Goal: Find specific page/section: Locate a particular part of the current website

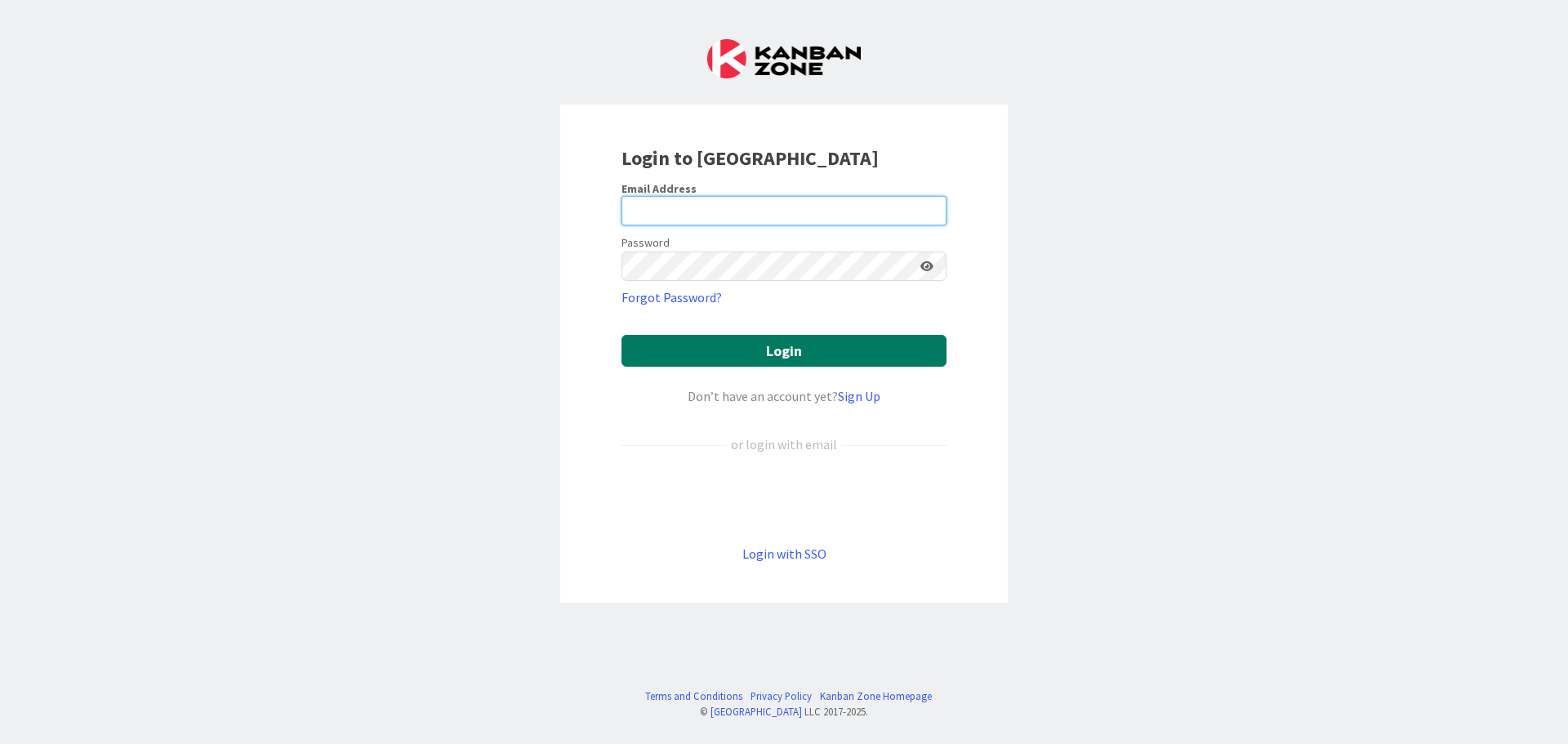
type input "[EMAIL_ADDRESS][DOMAIN_NAME]"
click at [764, 354] on button "Login" at bounding box center [784, 351] width 325 height 32
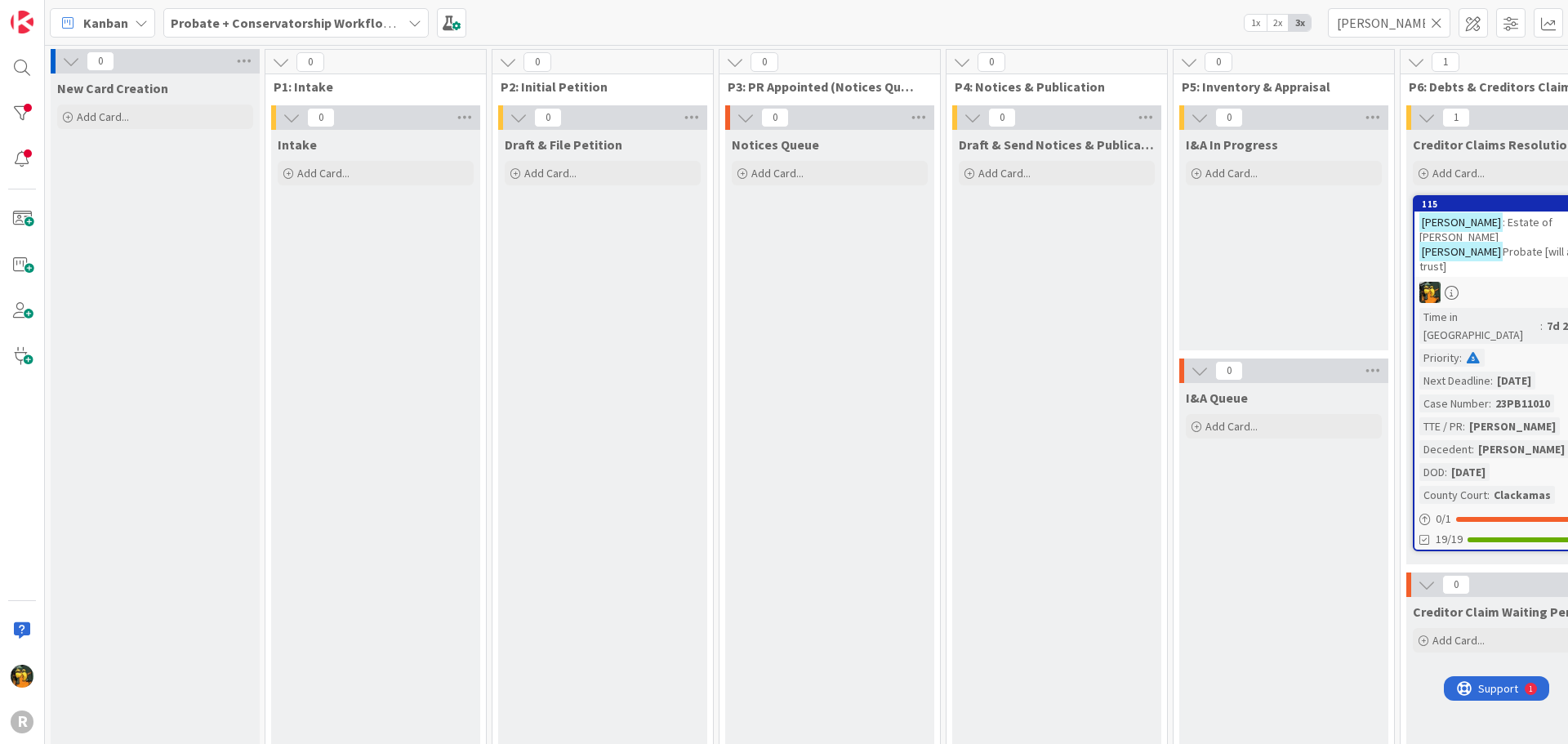
click at [328, 25] on b "Probate + Conservatorship Workflow (FL2)" at bounding box center [297, 23] width 254 height 16
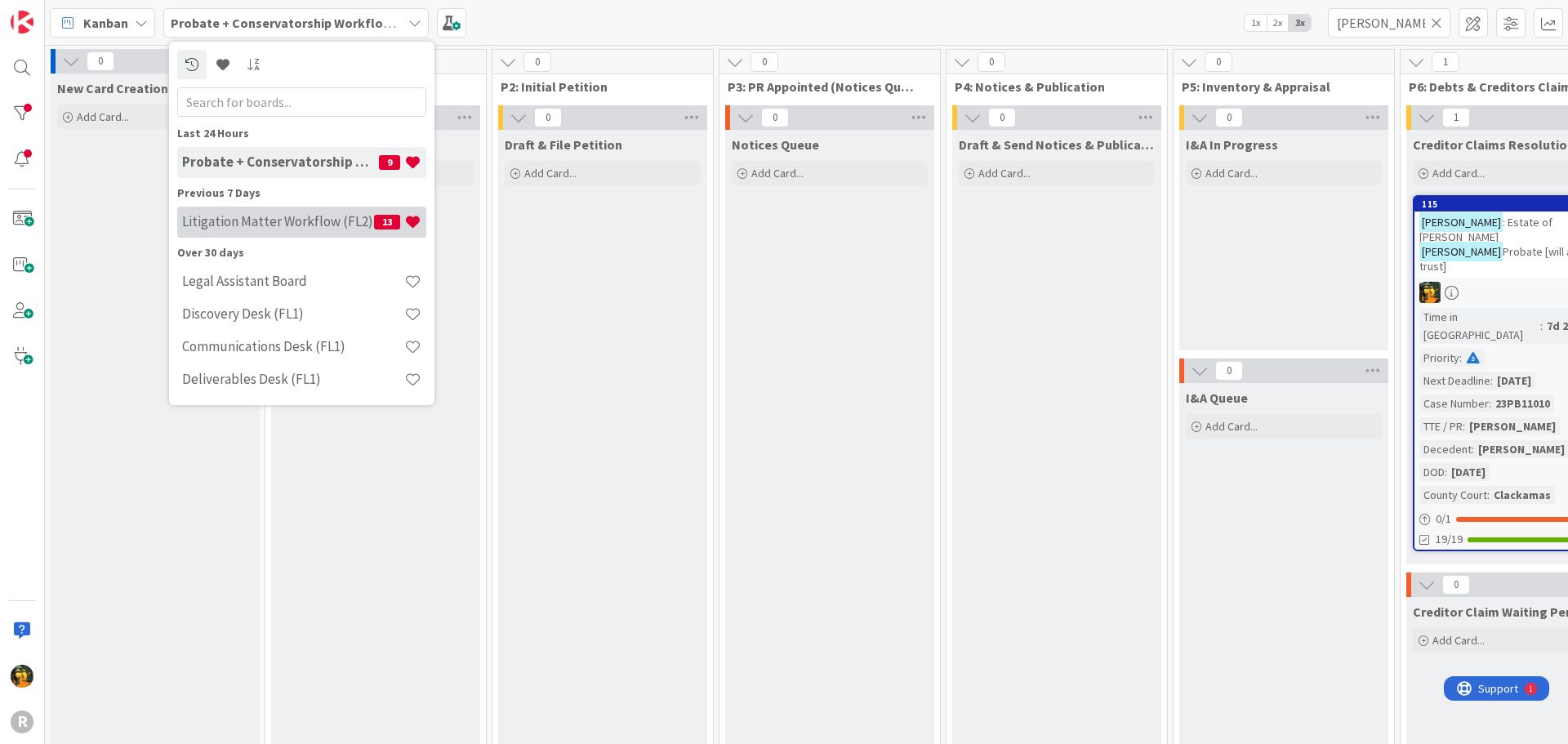
click at [270, 213] on h4 "Litigation Matter Workflow (FL2)" at bounding box center [278, 221] width 192 height 16
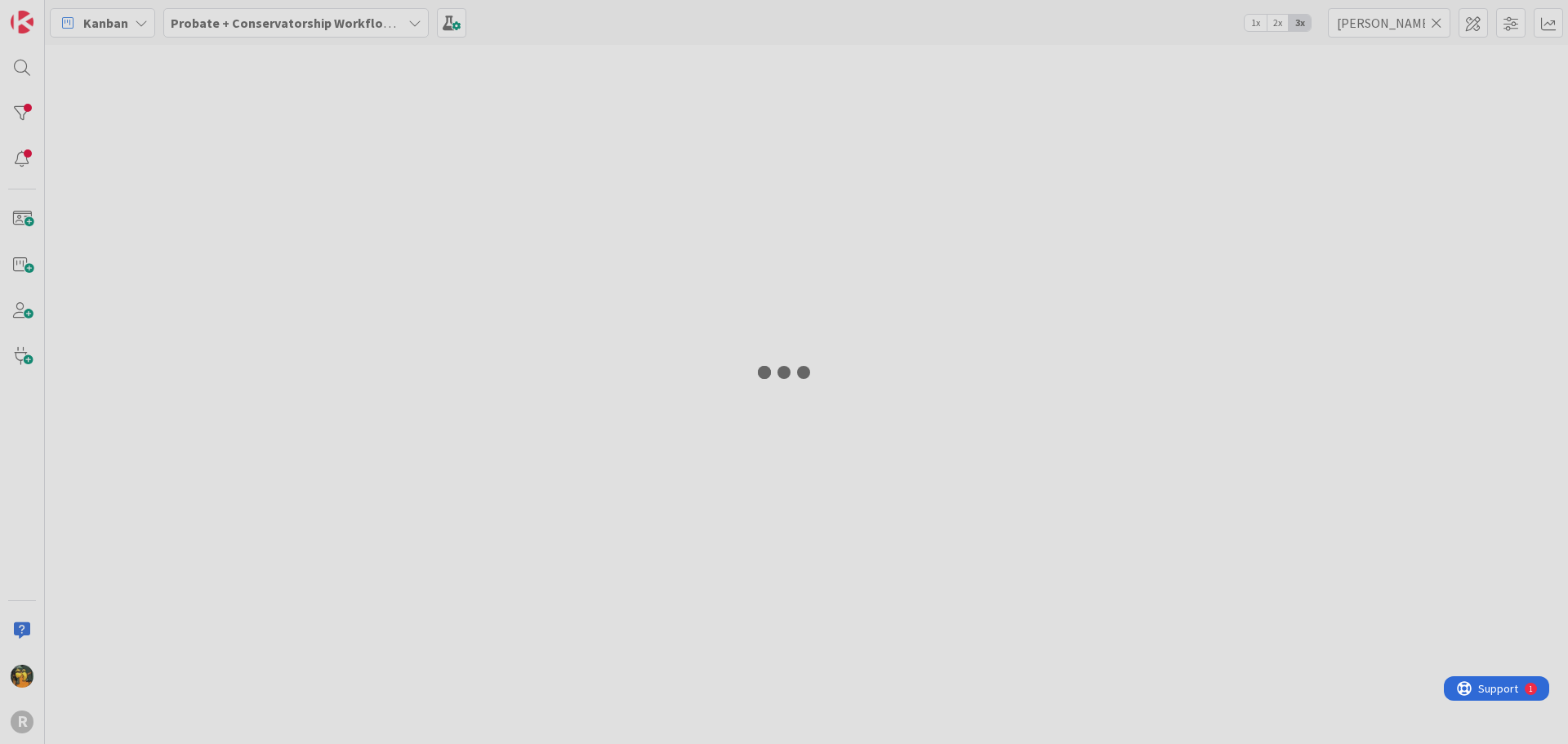
type input "[PERSON_NAME]"
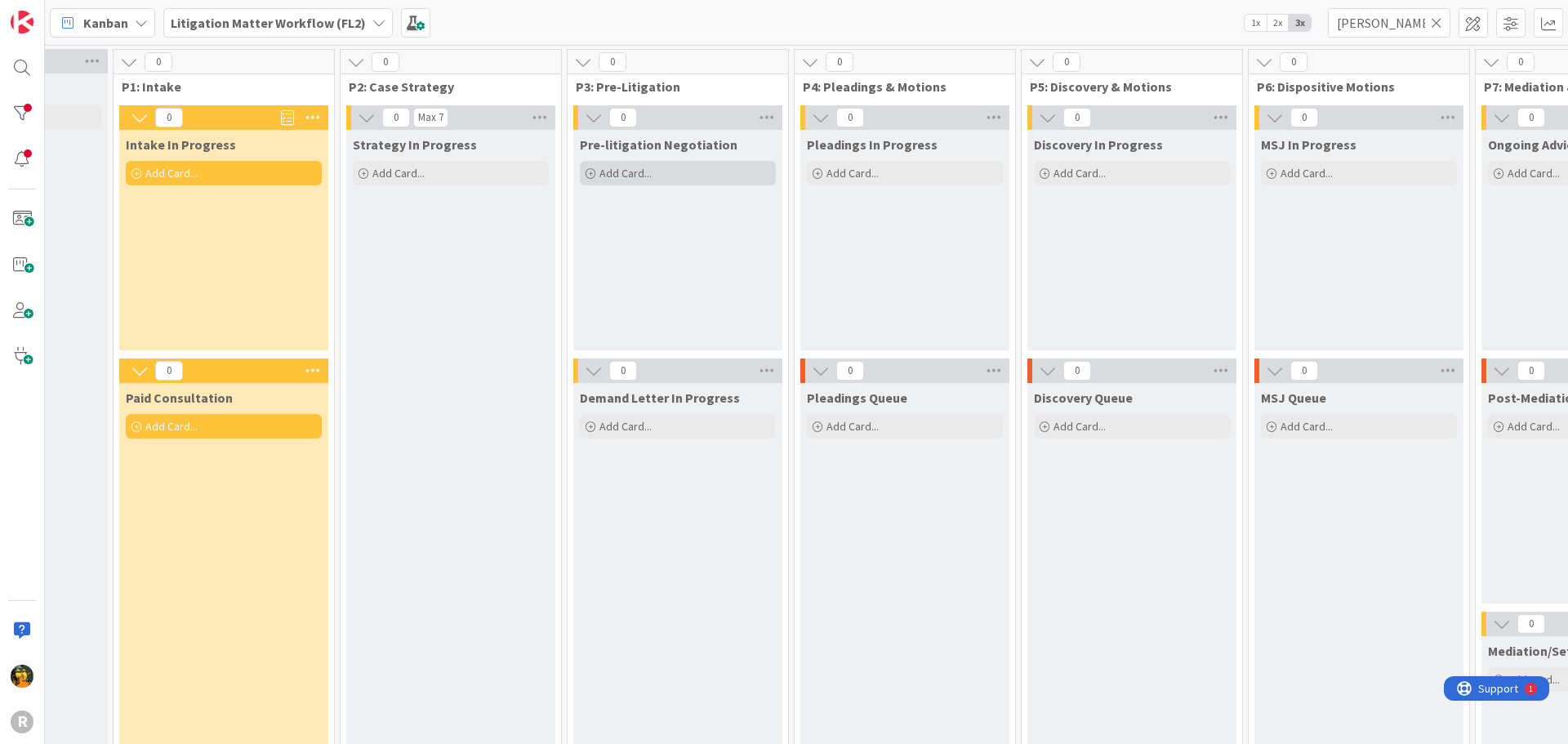
scroll to position [0, 160]
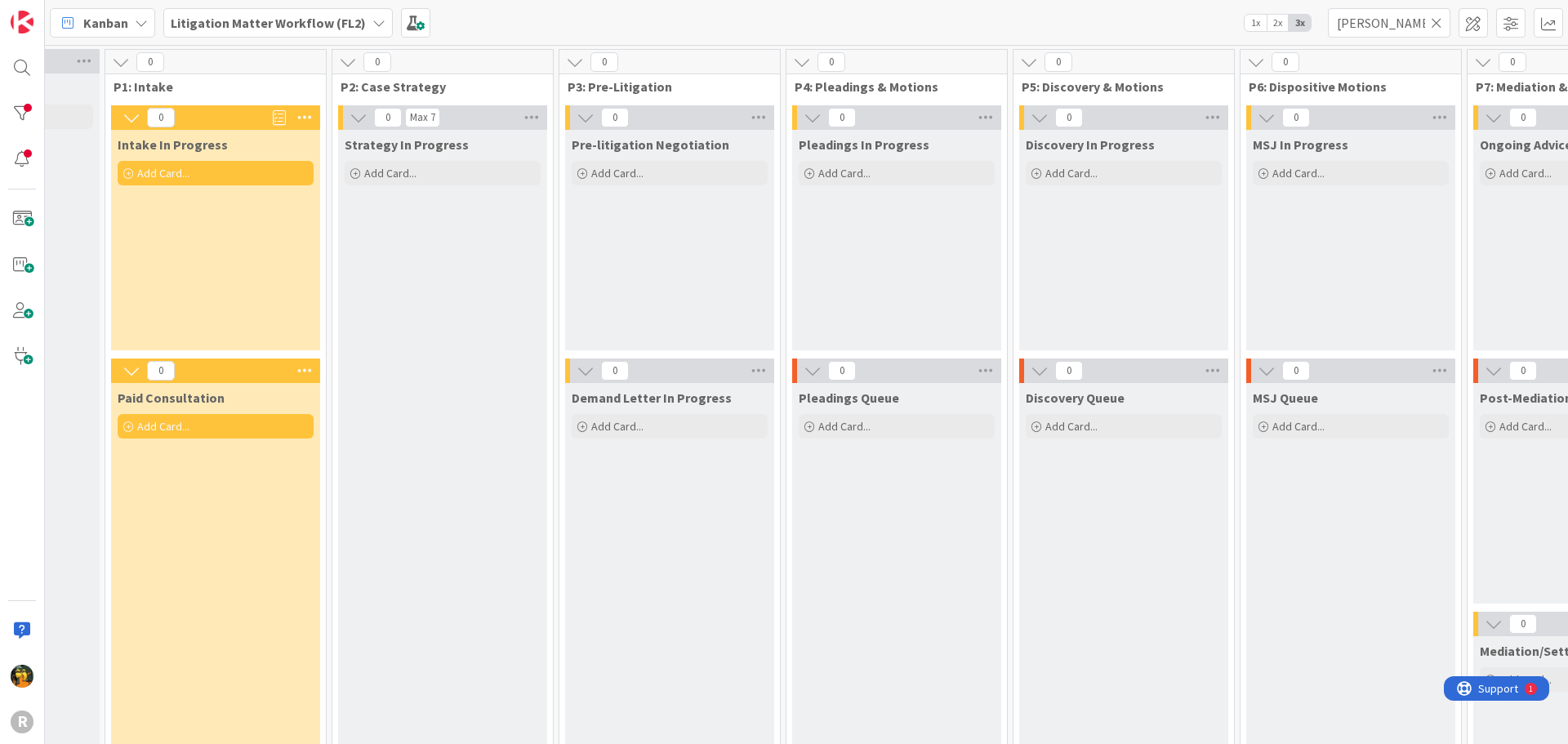
click at [1440, 20] on icon at bounding box center [1437, 23] width 12 height 15
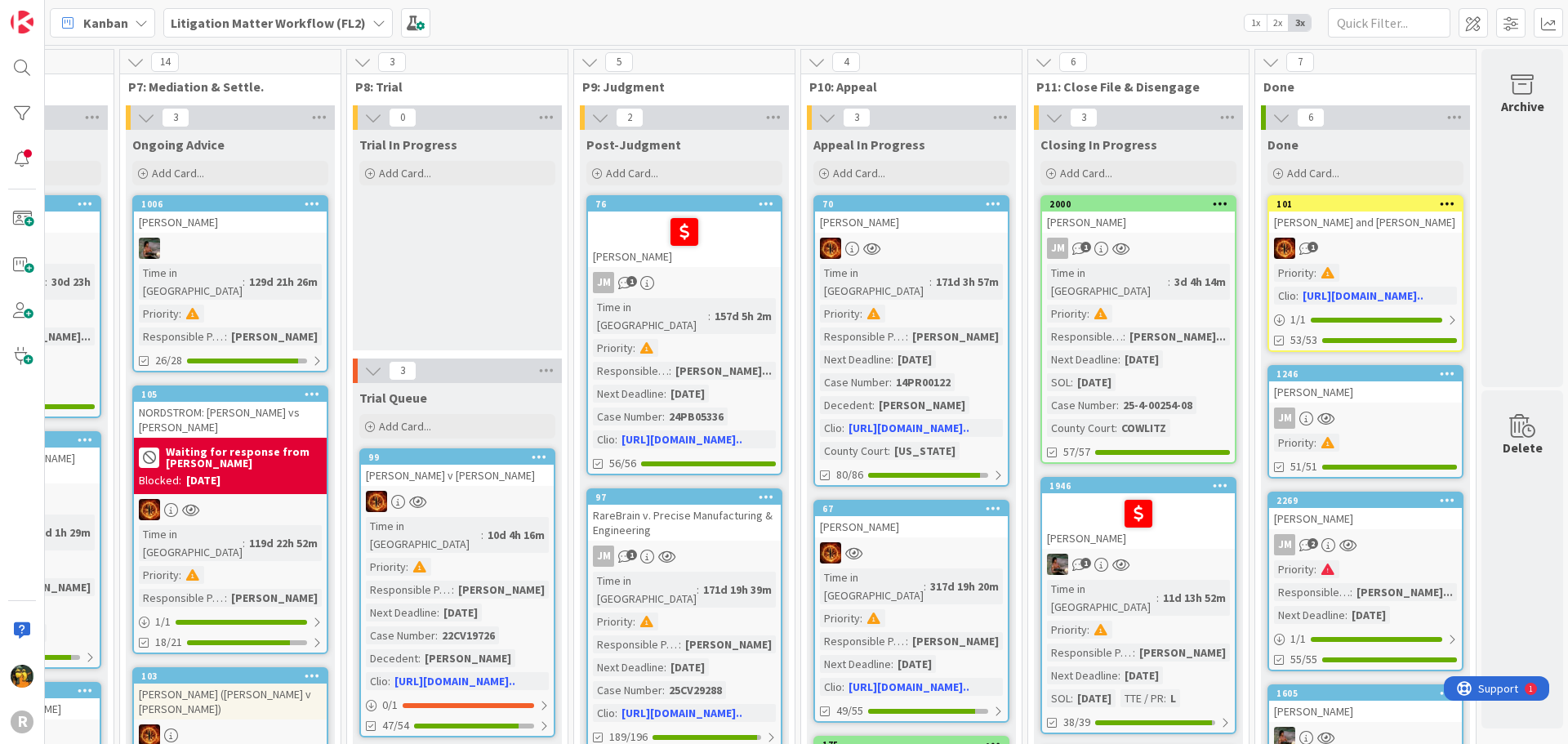
scroll to position [0, 1520]
click at [268, 26] on b "Litigation Matter Workflow (FL2)" at bounding box center [267, 23] width 195 height 16
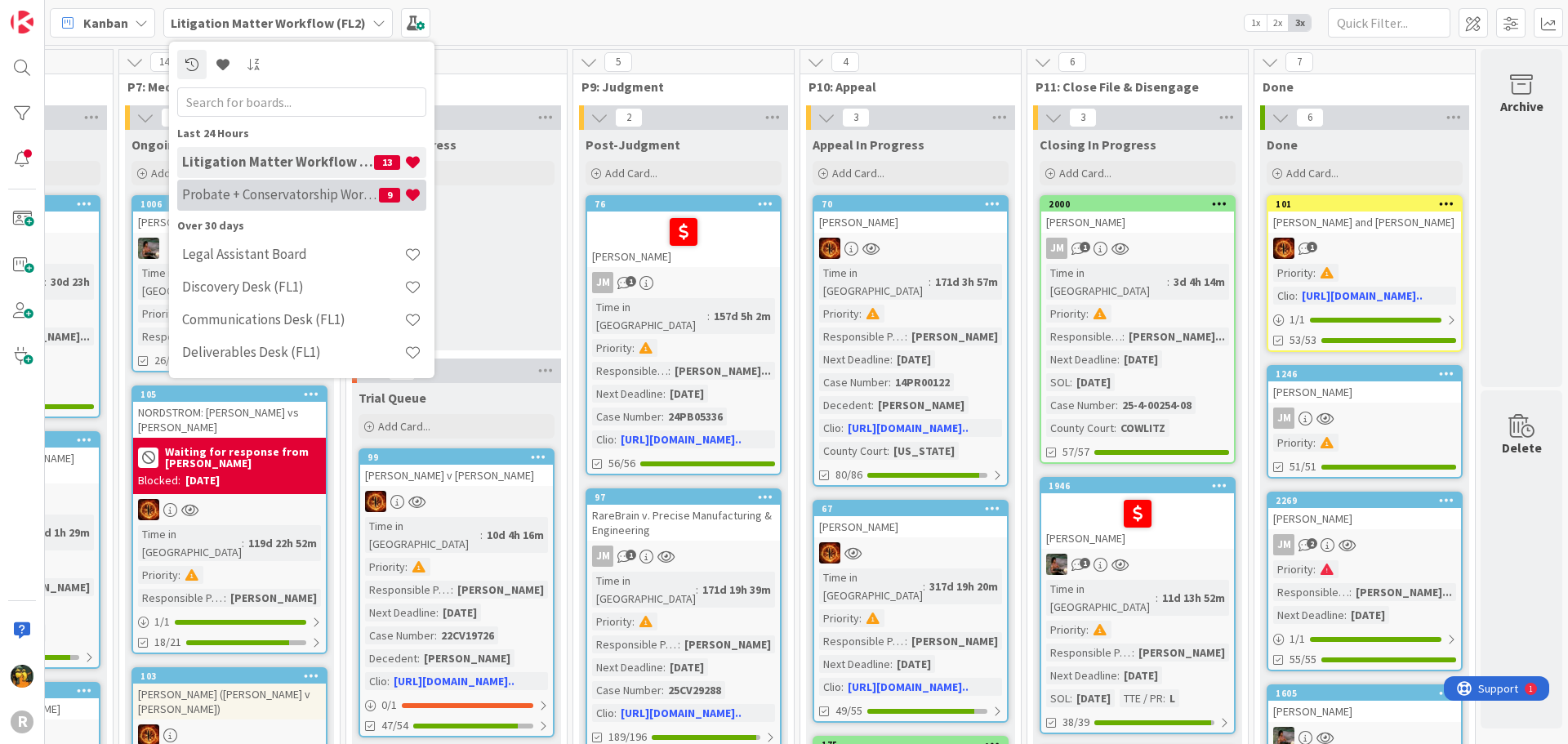
click at [254, 200] on h4 "Probate + Conservatorship Workflow (FL2)" at bounding box center [280, 194] width 197 height 16
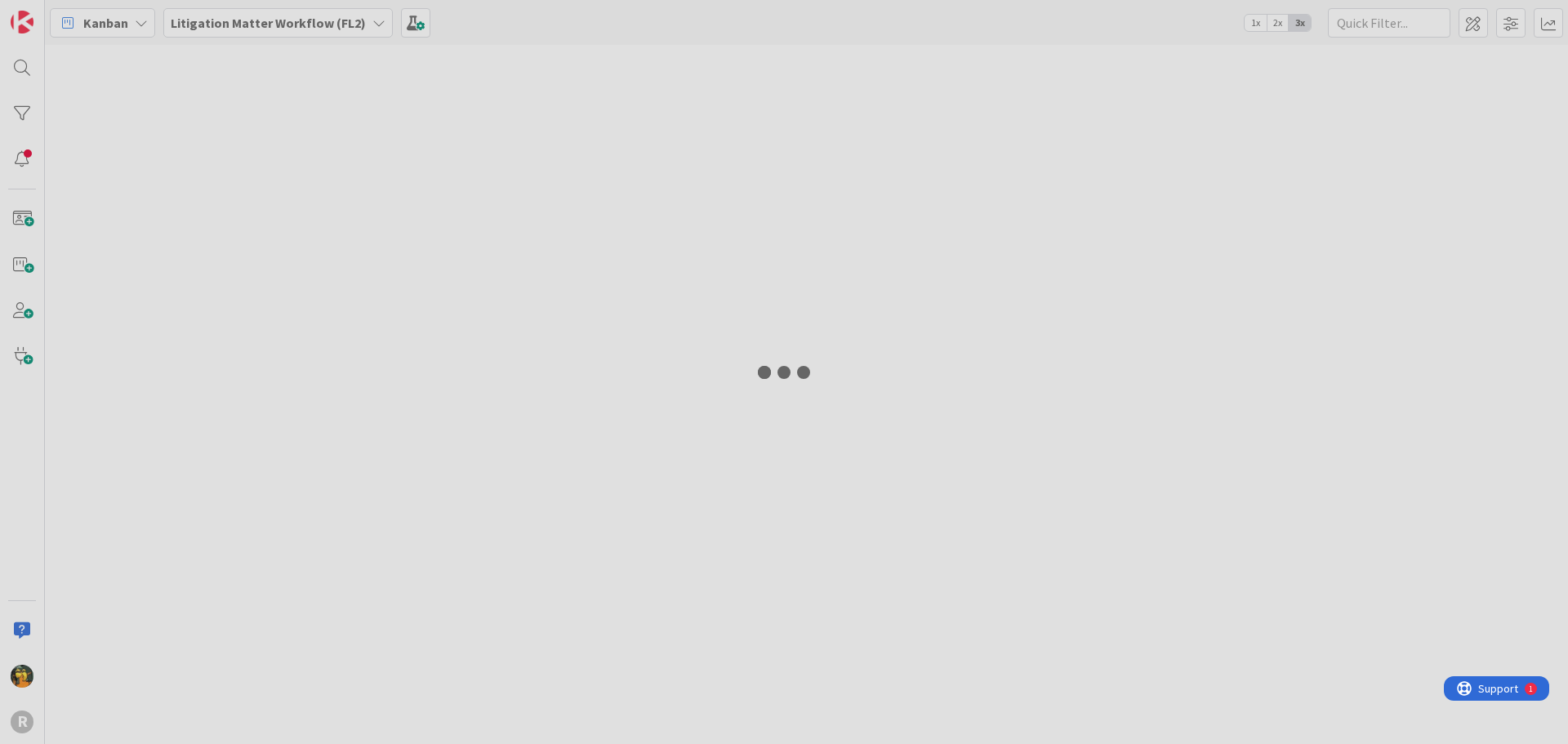
type input "[PERSON_NAME]"
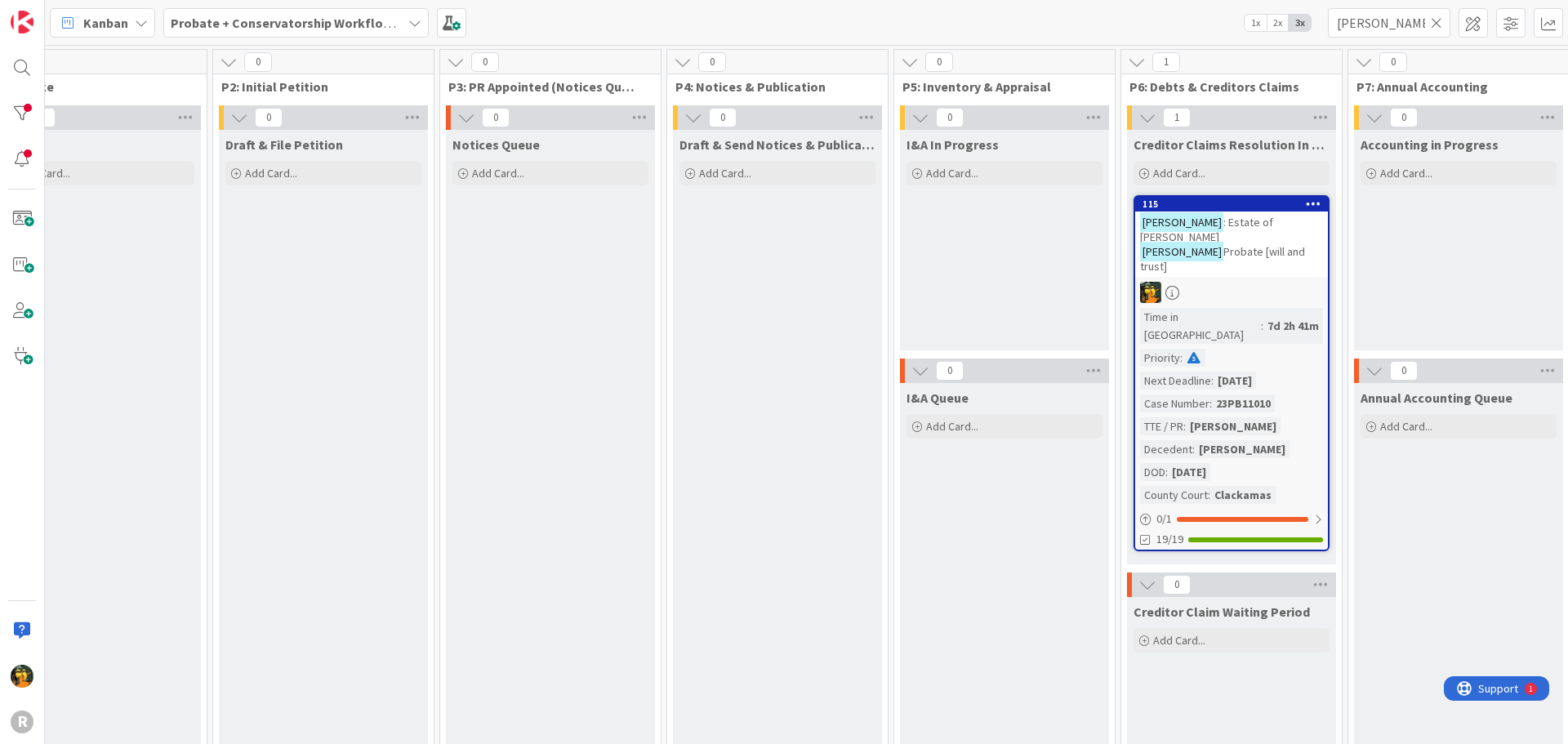
scroll to position [0, 277]
click at [1437, 26] on icon at bounding box center [1437, 23] width 12 height 15
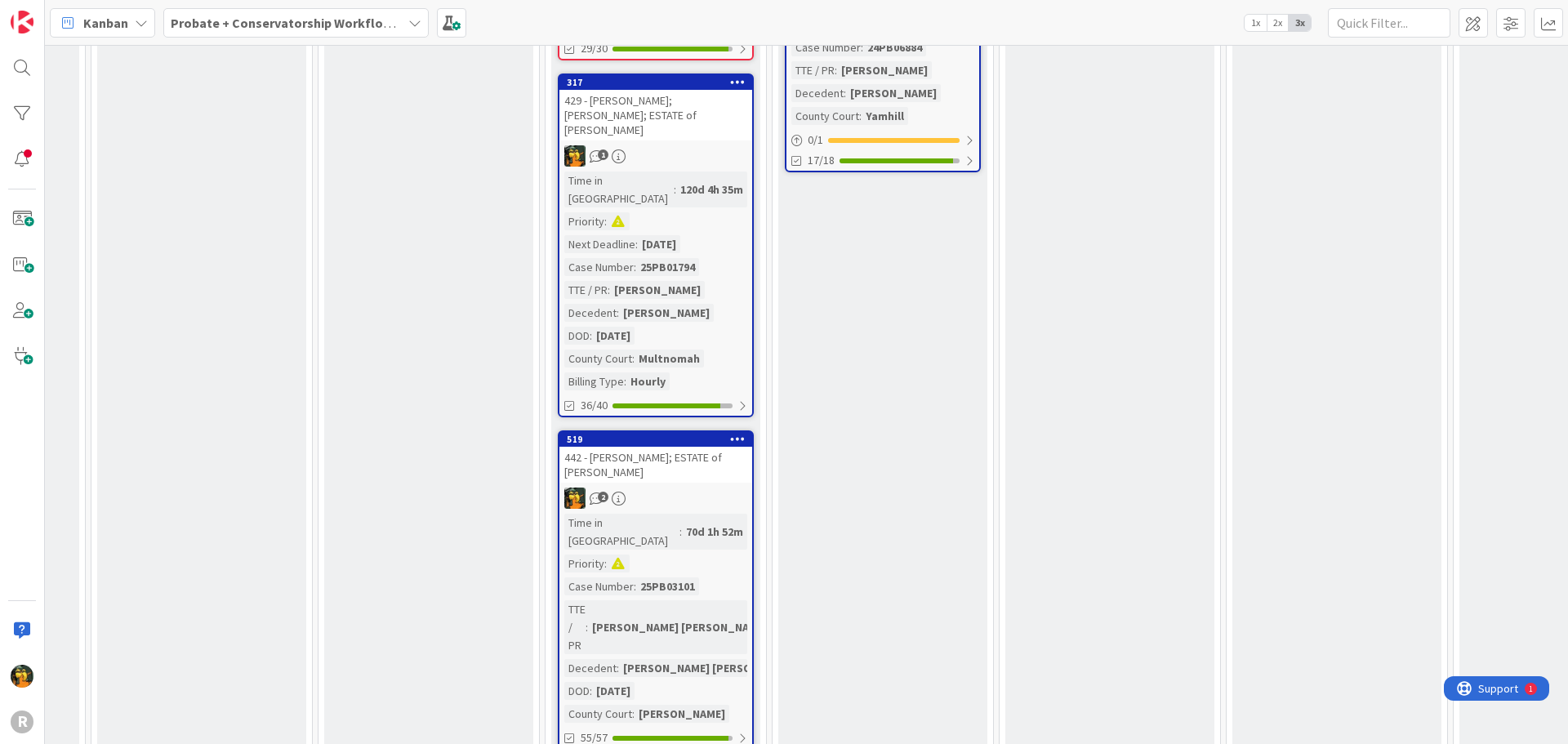
scroll to position [2208, 855]
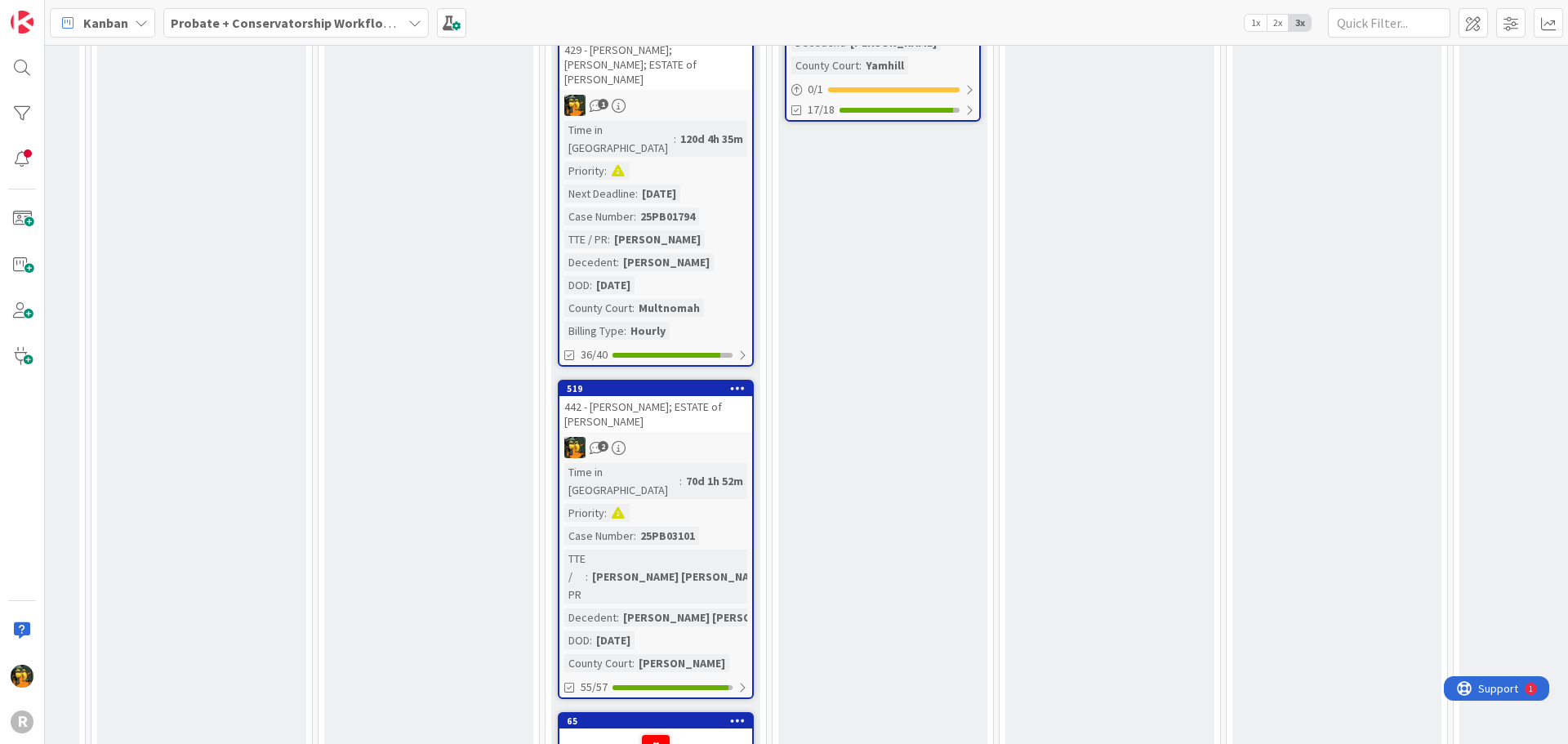
click at [705, 437] on div "2" at bounding box center [656, 447] width 193 height 21
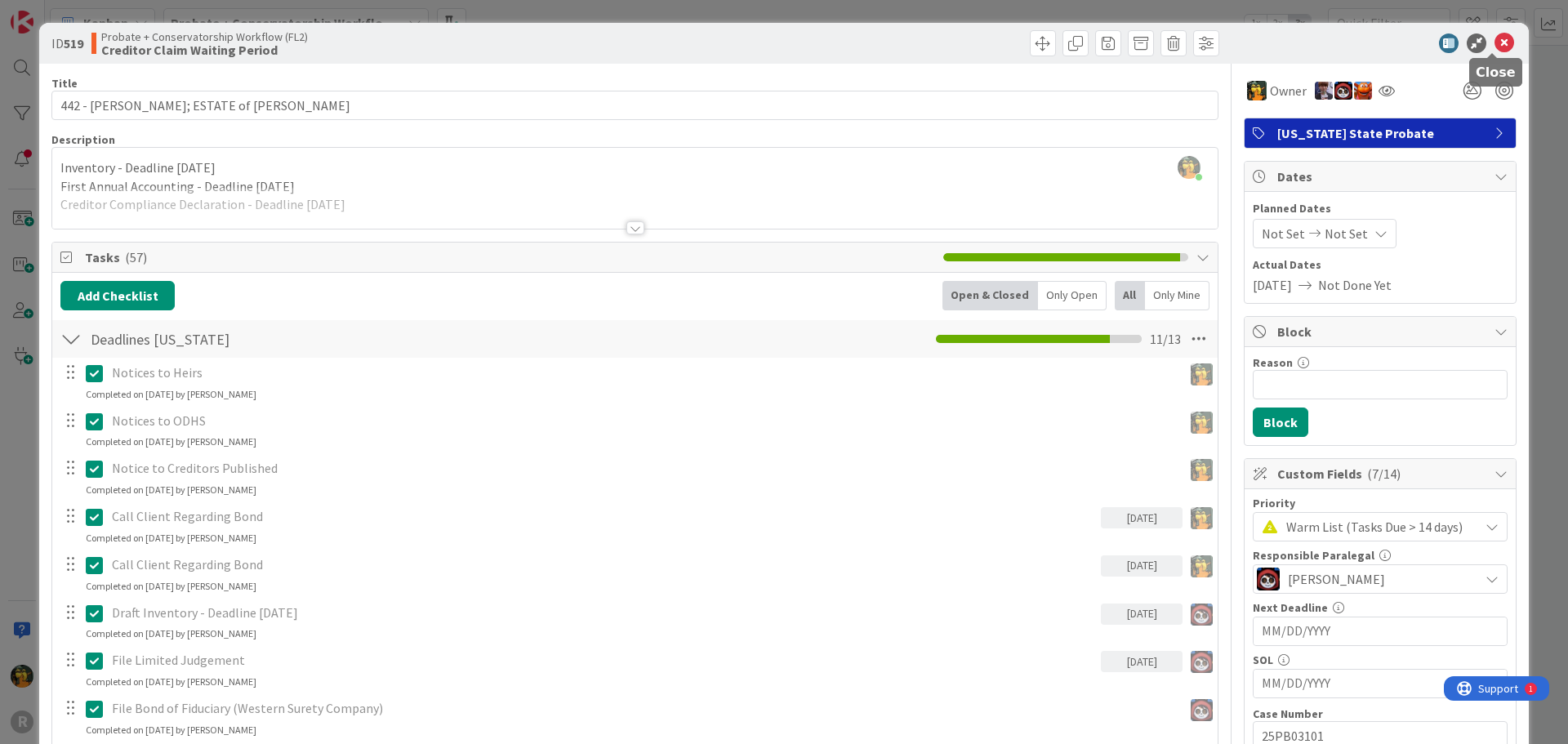
click at [1497, 45] on icon at bounding box center [1505, 44] width 20 height 20
